Goal: Information Seeking & Learning: Compare options

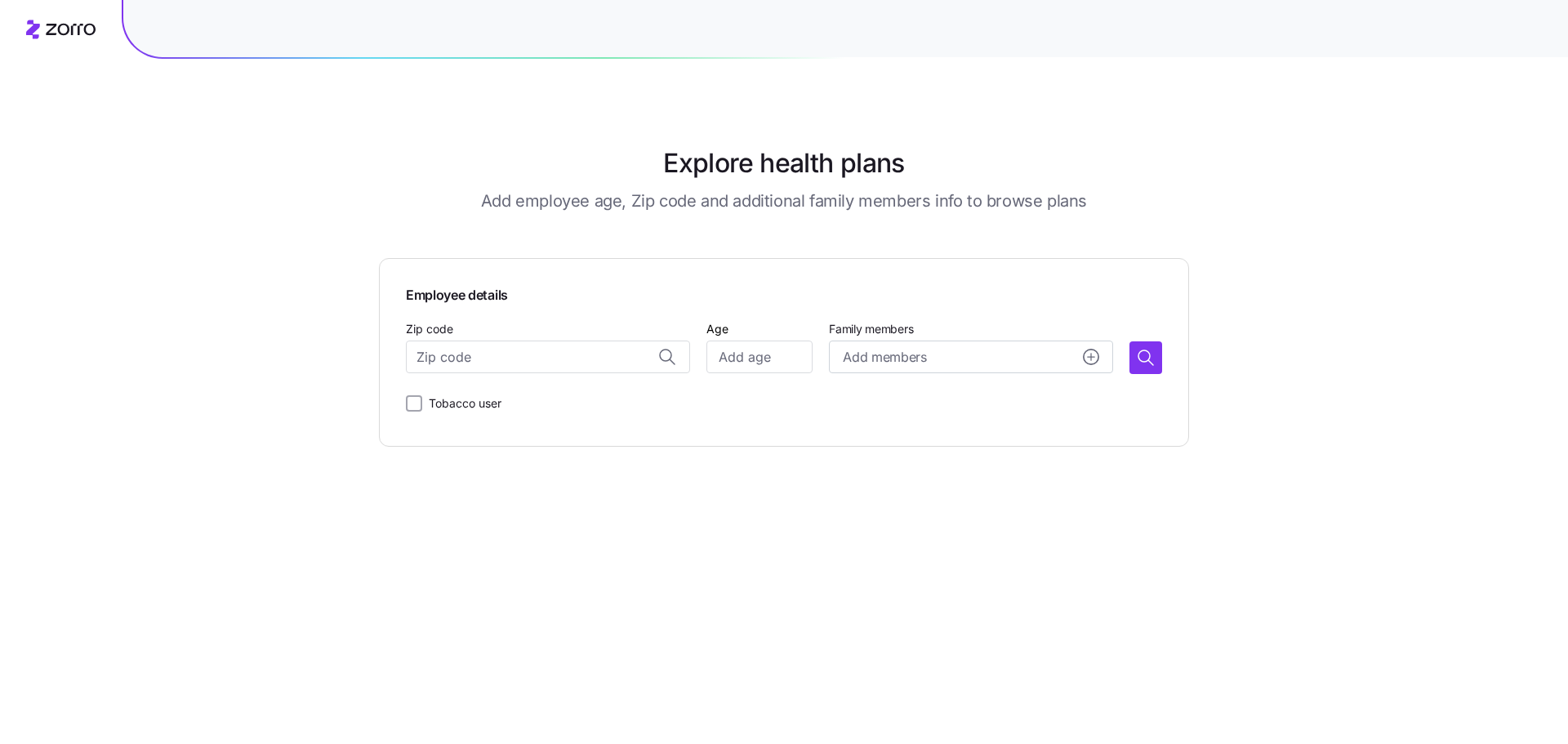
scroll to position [6986, 0]
click at [1239, 83] on div "Explore health plans Add employee age, Zip code and additional family members i…" at bounding box center [784, 372] width 1568 height 744
click at [1364, 191] on div "Explore health plans Add employee age, Zip code and additional family members i…" at bounding box center [784, 372] width 1568 height 744
click at [582, 358] on input "Zip code" at bounding box center [548, 356] width 284 height 32
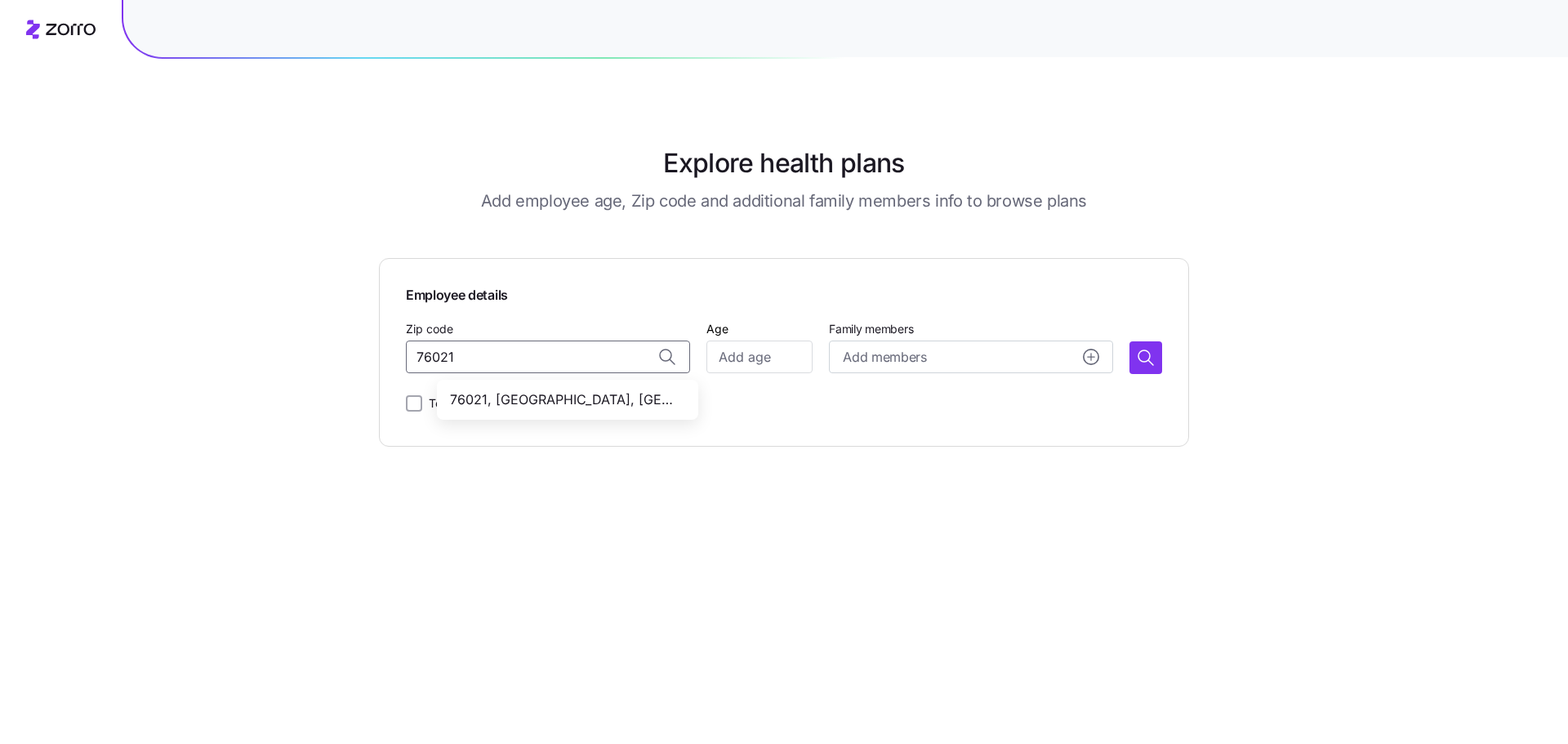
click at [583, 402] on span "76021, Tarrant County, TX" at bounding box center [564, 399] width 229 height 21
type input "76021, Tarrant County, TX"
click at [723, 355] on input "Age" at bounding box center [760, 356] width 107 height 32
type input "35"
click at [1149, 354] on icon "button" at bounding box center [1144, 356] width 12 height 12
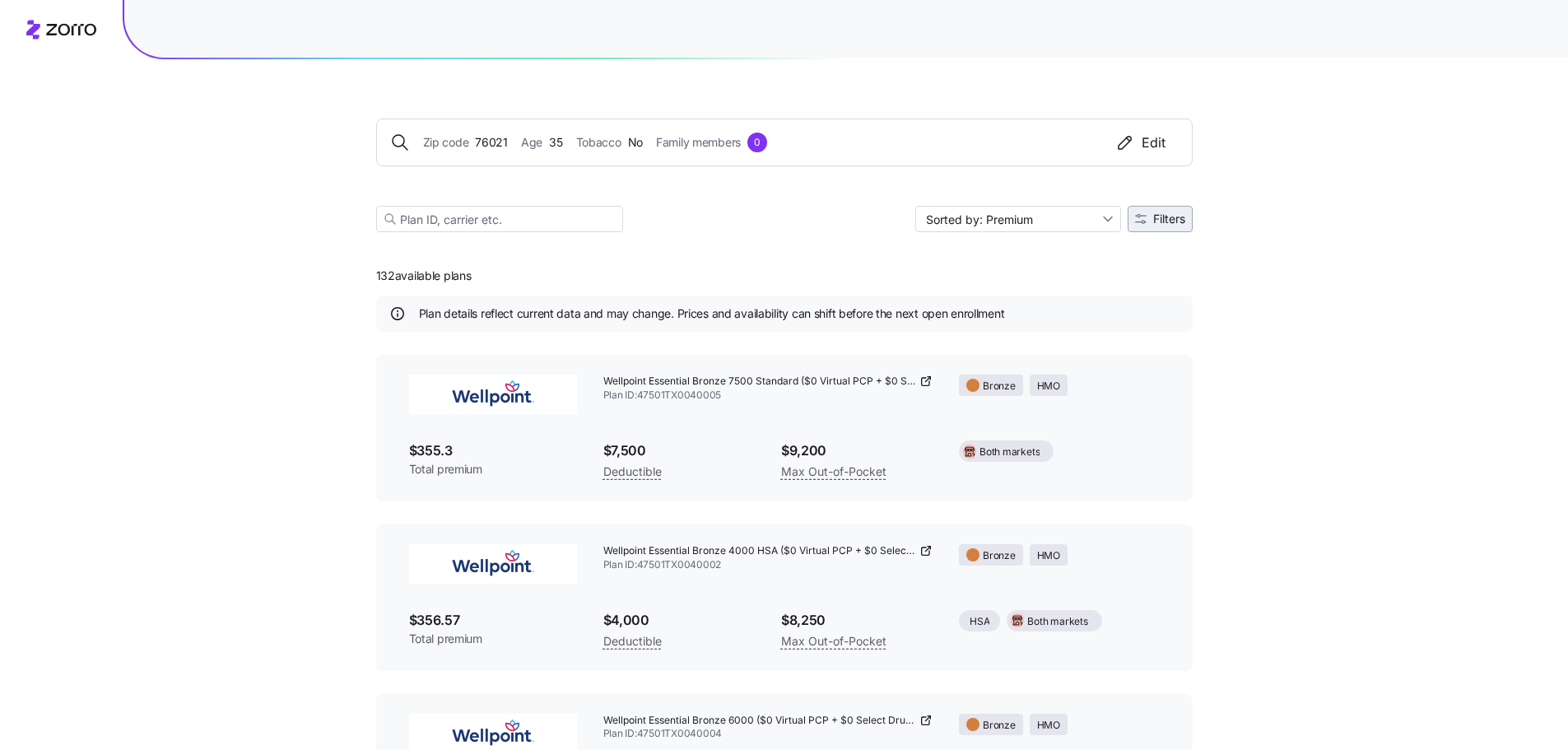
click at [1149, 216] on span "Filters" at bounding box center [1160, 219] width 50 height 12
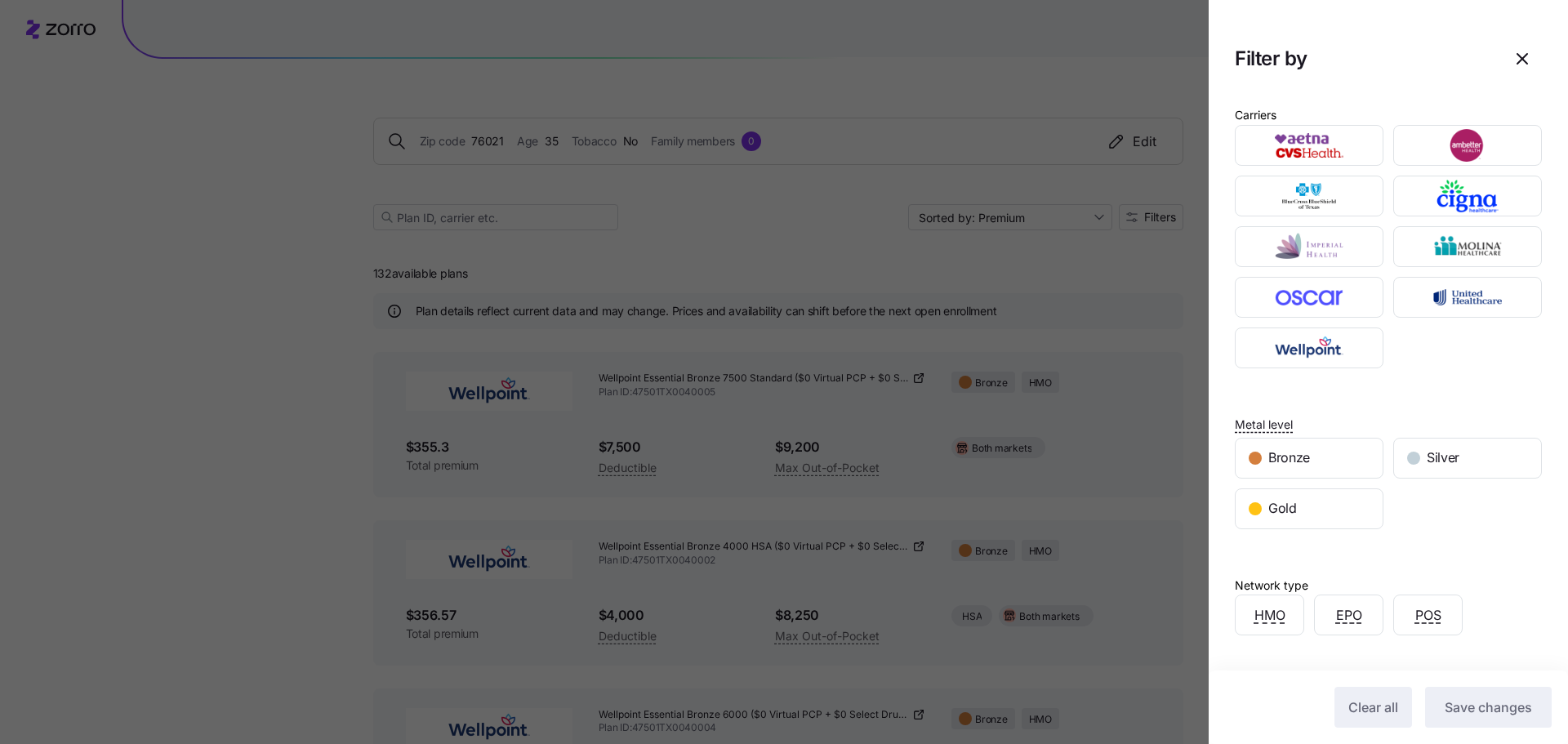
click at [1077, 280] on div at bounding box center [784, 372] width 1568 height 744
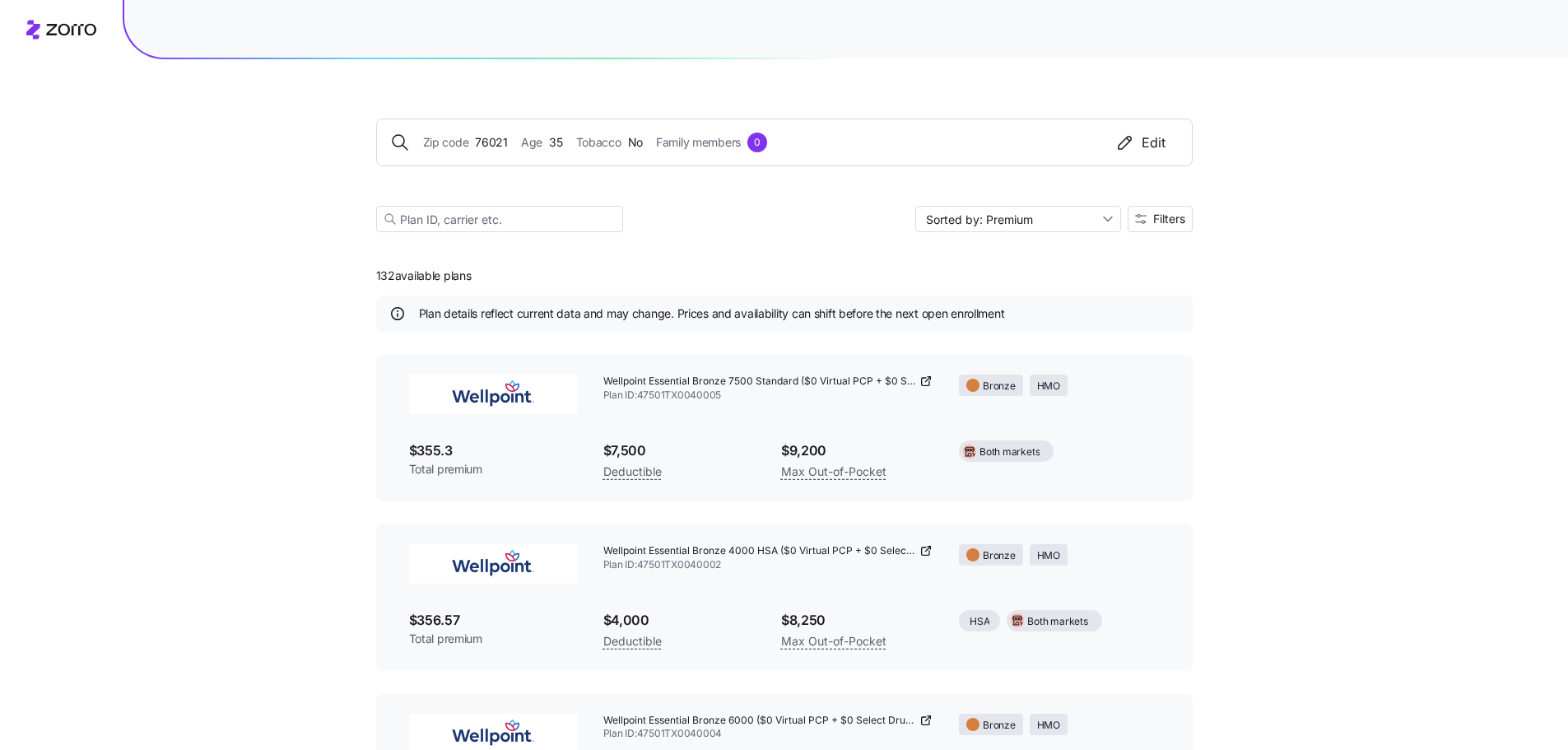
click at [832, 216] on div "Sorted by: Premium Filters" at bounding box center [784, 218] width 816 height 26
click at [1164, 138] on div "Edit" at bounding box center [1141, 143] width 50 height 20
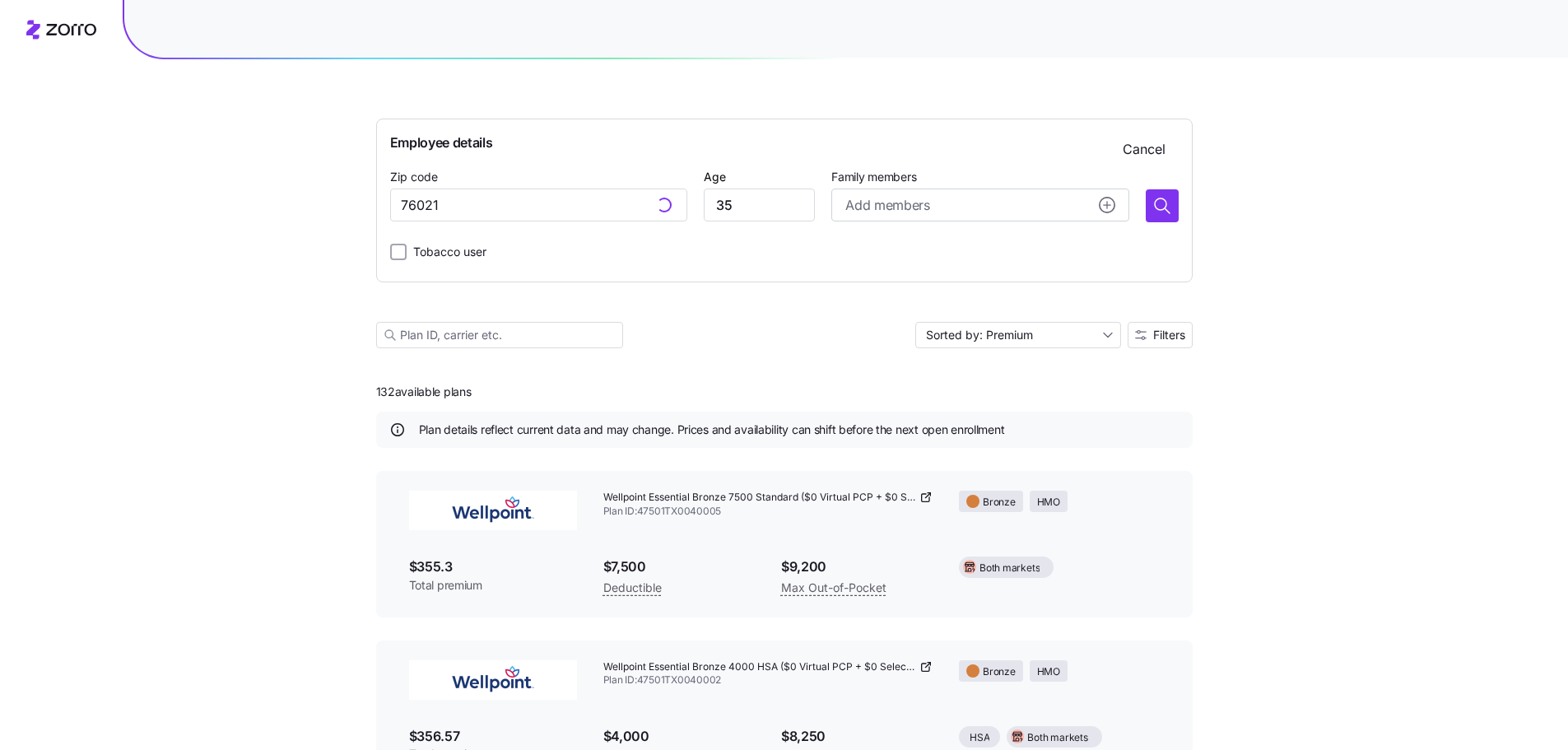
type input "76021, Tarrant County, TX"
click at [591, 214] on input "76021, Tarrant County, TX" at bounding box center [539, 205] width 297 height 33
type textarea "TX"
click at [591, 214] on input "76021, Tarrant County, TX" at bounding box center [539, 205] width 297 height 33
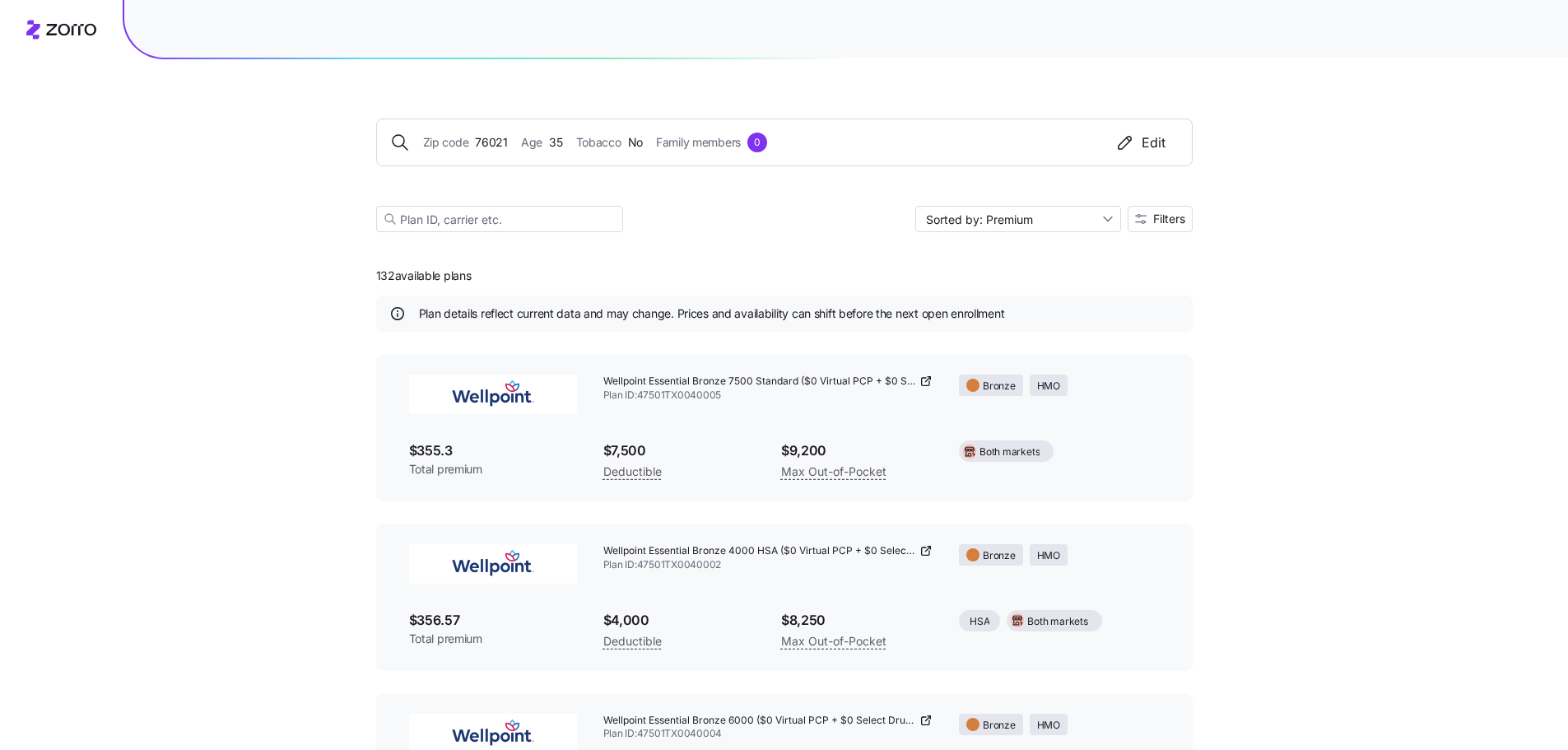
scroll to position [7042, 0]
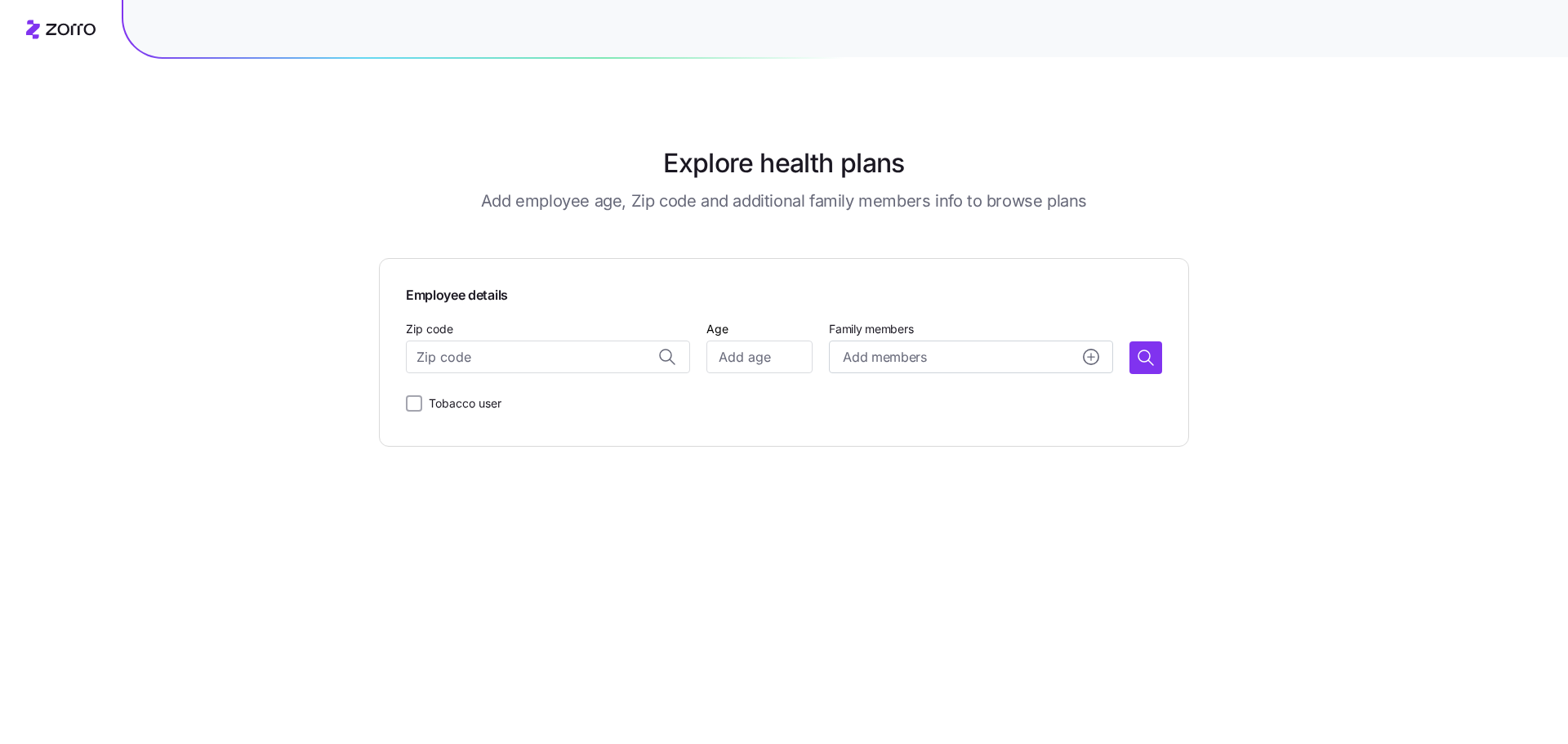
click at [1335, 197] on div "Explore health plans Add employee age, Zip code and additional family members i…" at bounding box center [784, 372] width 1568 height 744
click at [565, 346] on input "Zip code" at bounding box center [548, 356] width 284 height 32
click at [538, 392] on span "33579, Hillsborough County, FL" at bounding box center [564, 399] width 229 height 21
type input "33579, Hillsborough County, FL"
click at [774, 359] on input "Age" at bounding box center [760, 356] width 107 height 32
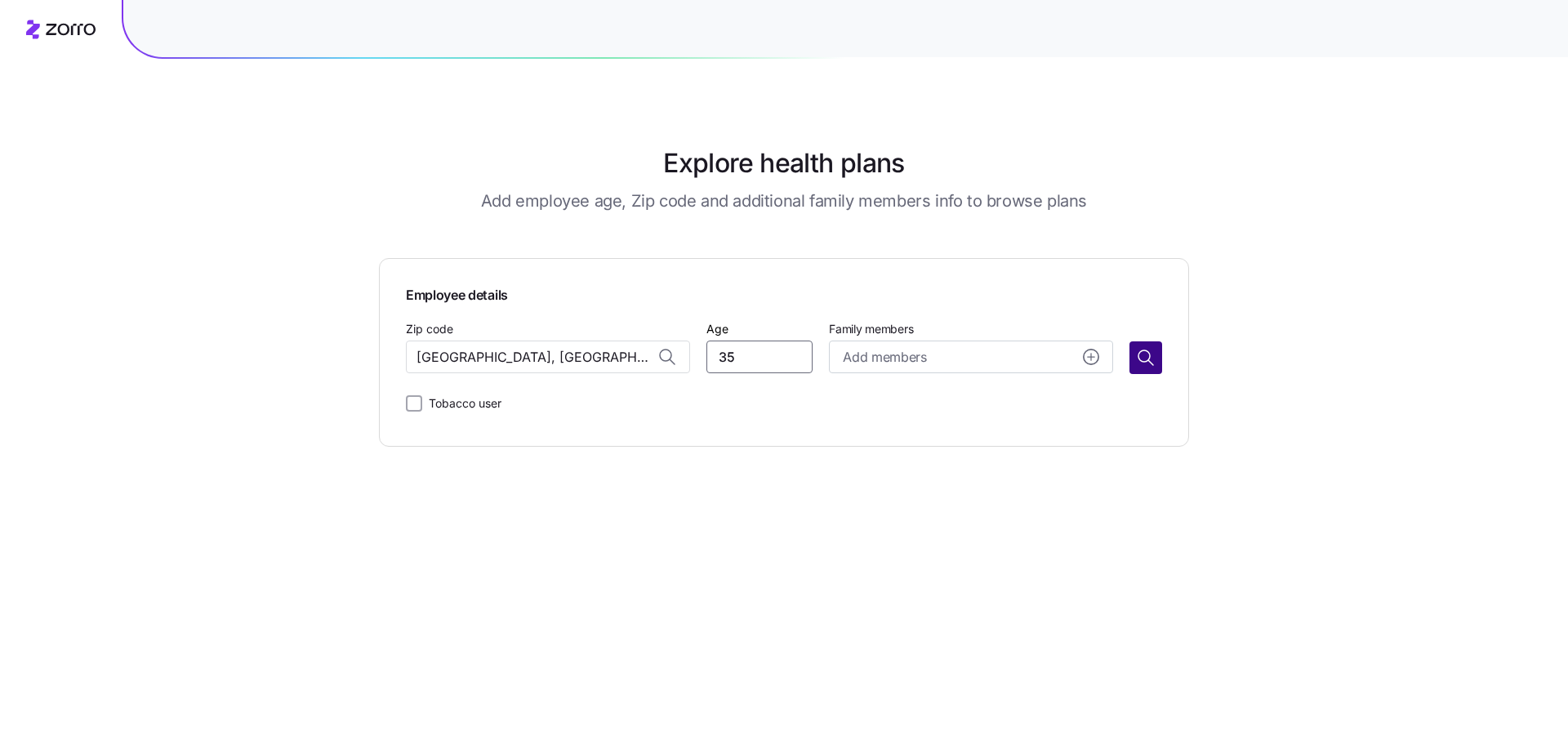
type input "35"
click at [1146, 357] on icon "button" at bounding box center [1146, 358] width 20 height 20
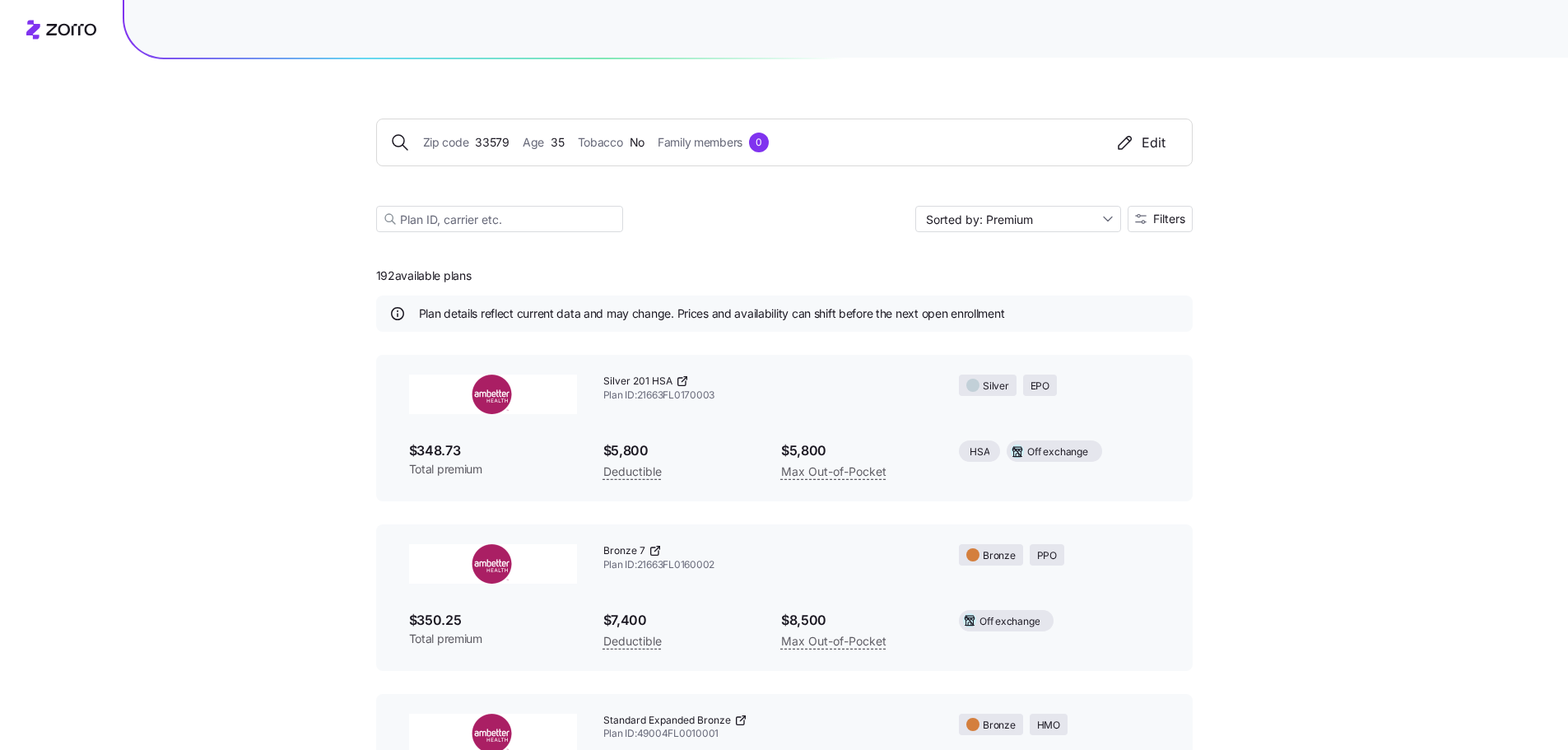
click at [681, 383] on icon at bounding box center [683, 381] width 13 height 13
click at [1163, 222] on span "Filters" at bounding box center [1169, 219] width 32 height 12
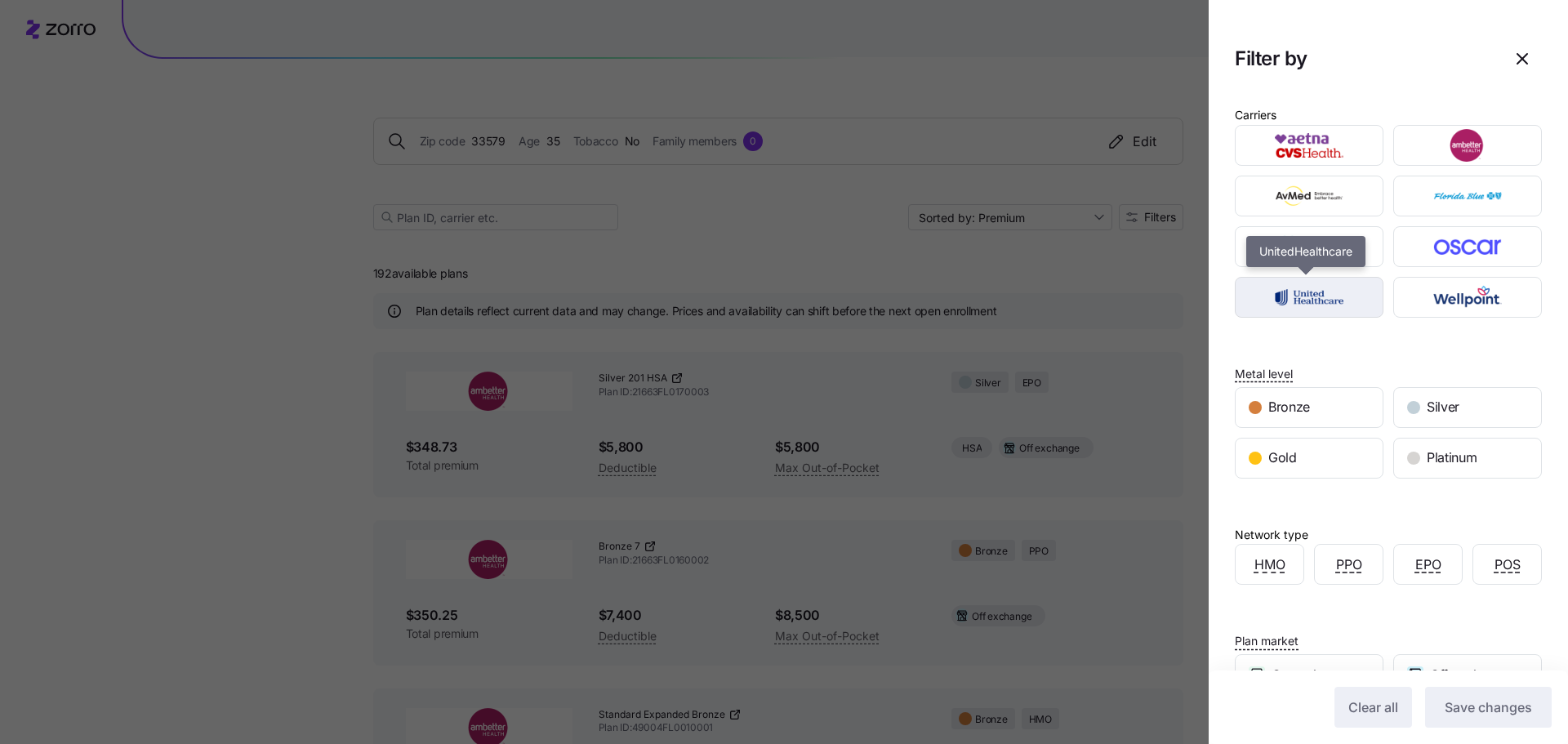
click at [1268, 307] on img "button" at bounding box center [1309, 297] width 120 height 32
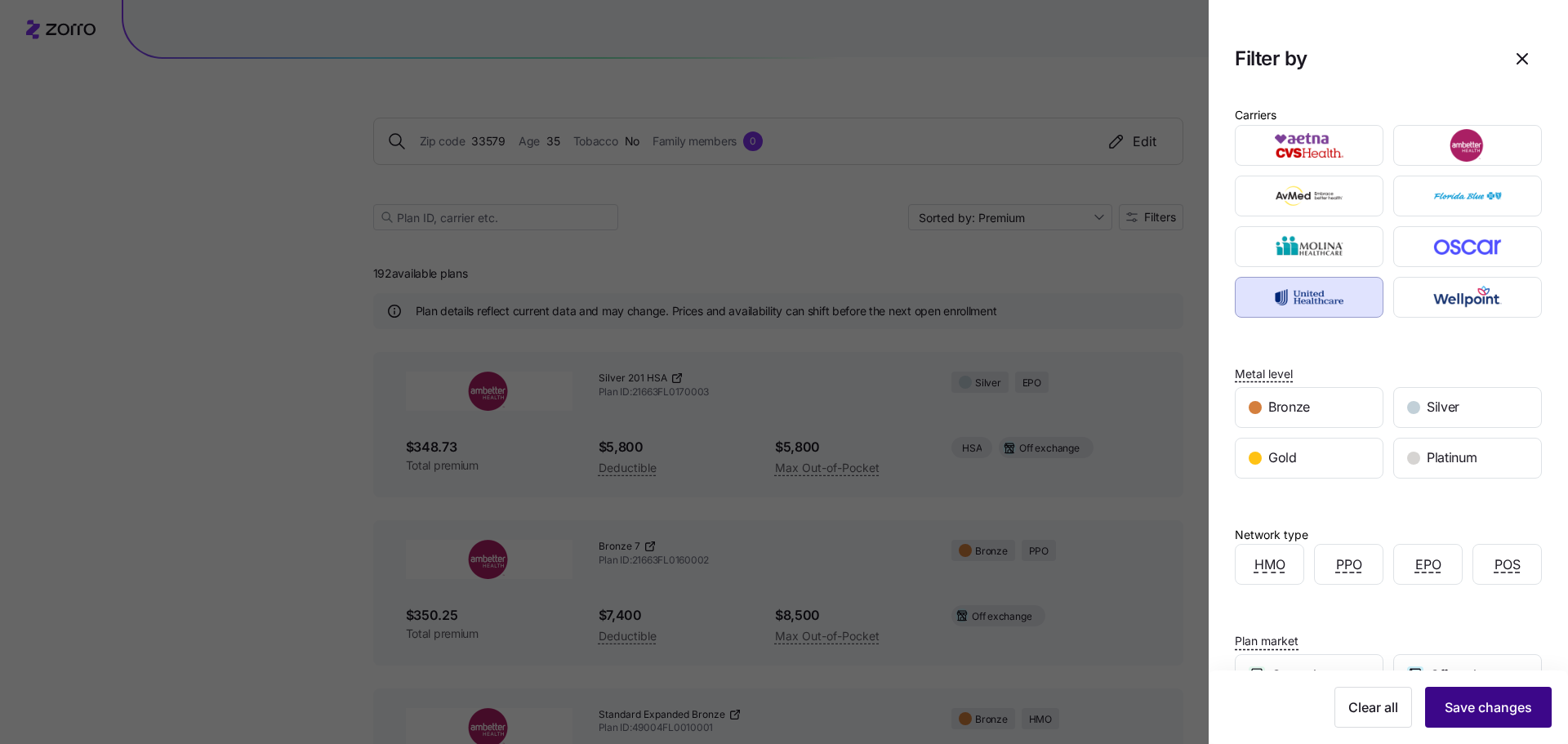
click at [1463, 702] on span "Save changes" at bounding box center [1488, 707] width 87 height 20
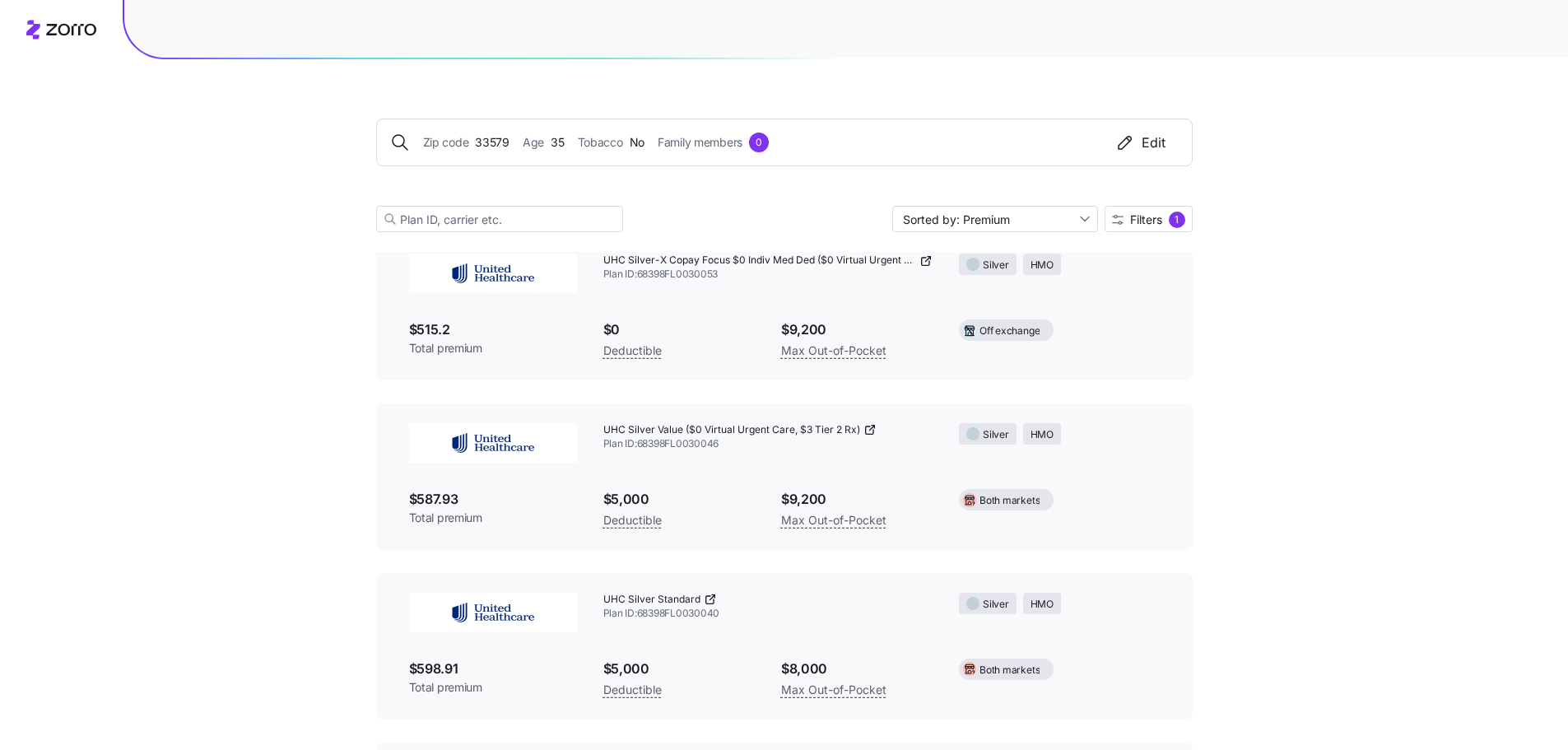
scroll to position [1647, 0]
click at [867, 430] on icon at bounding box center [870, 429] width 13 height 13
